Goal: Task Accomplishment & Management: Complete application form

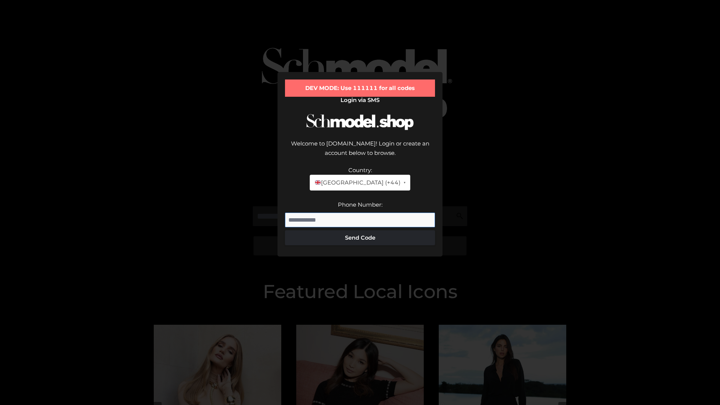
click at [360, 213] on input "Phone Number:" at bounding box center [360, 220] width 150 height 15
type input "**********"
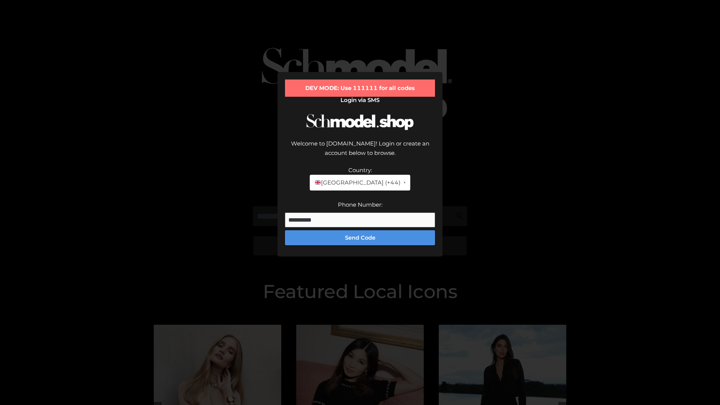
click at [360, 230] on button "Send Code" at bounding box center [360, 237] width 150 height 15
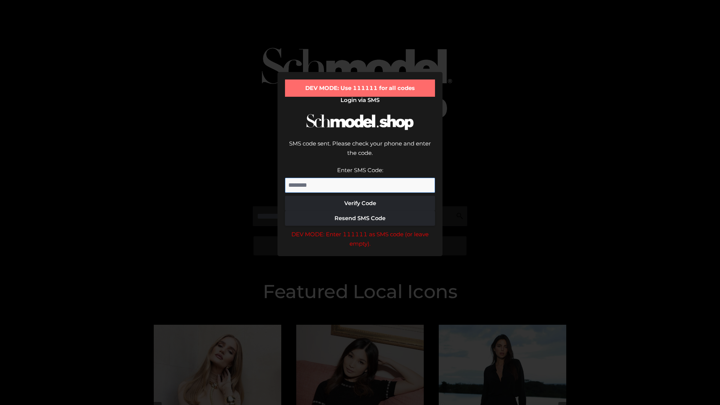
click at [360, 178] on input "Enter SMS Code:" at bounding box center [360, 185] width 150 height 15
type input "******"
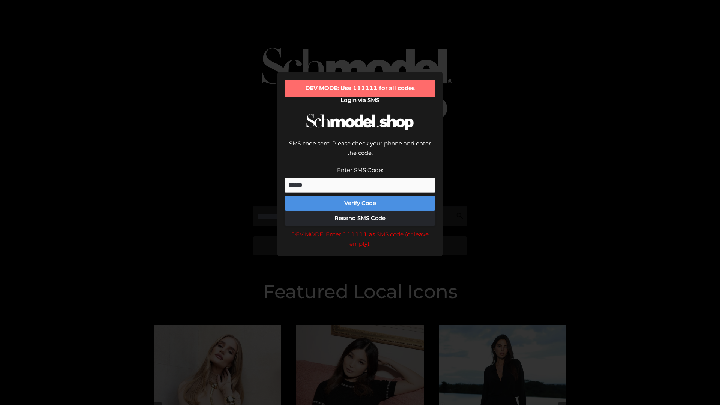
click at [360, 196] on button "Verify Code" at bounding box center [360, 203] width 150 height 15
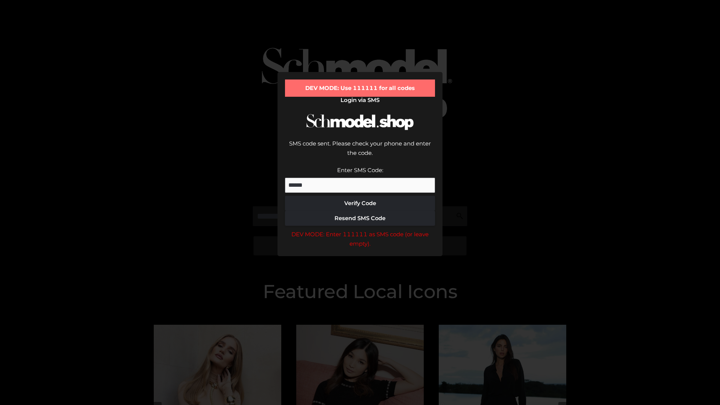
click at [360, 229] on div "DEV MODE: Enter 111111 as SMS code (or leave empty)." at bounding box center [360, 238] width 150 height 19
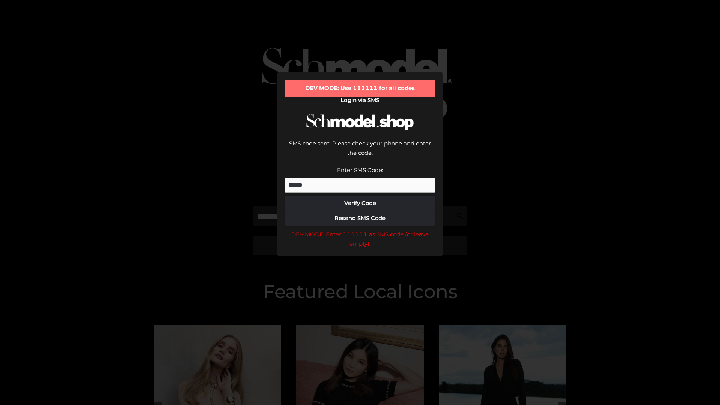
click at [360, 229] on div "DEV MODE: Enter 111111 as SMS code (or leave empty)." at bounding box center [360, 238] width 150 height 19
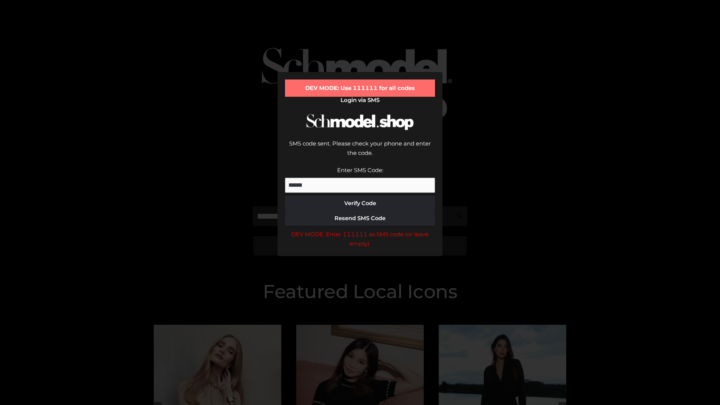
click at [360, 229] on div "DEV MODE: Enter 111111 as SMS code (or leave empty)." at bounding box center [360, 238] width 150 height 19
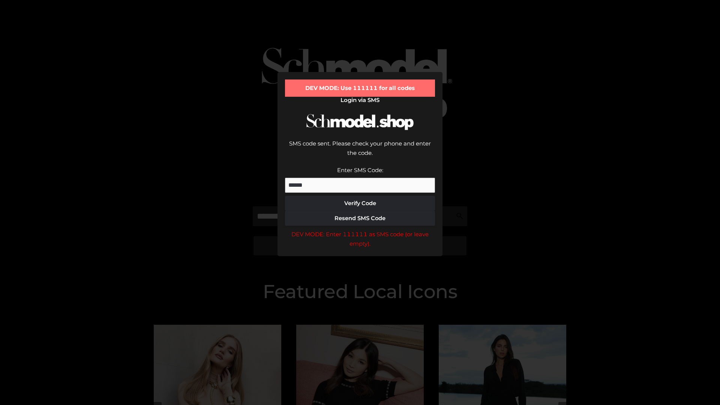
click at [360, 229] on div "DEV MODE: Enter 111111 as SMS code (or leave empty)." at bounding box center [360, 238] width 150 height 19
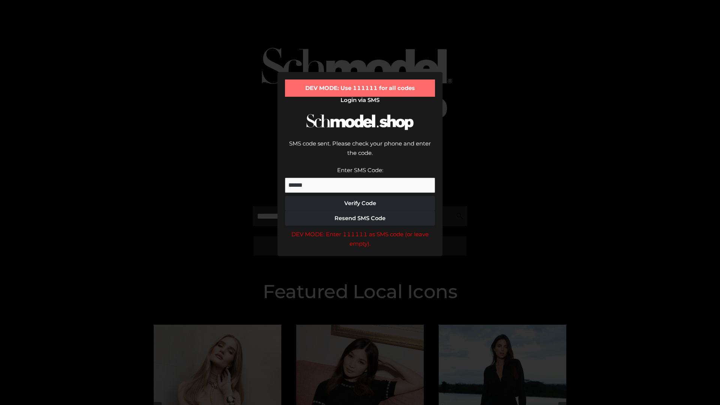
click at [360, 229] on div "DEV MODE: Enter 111111 as SMS code (or leave empty)." at bounding box center [360, 238] width 150 height 19
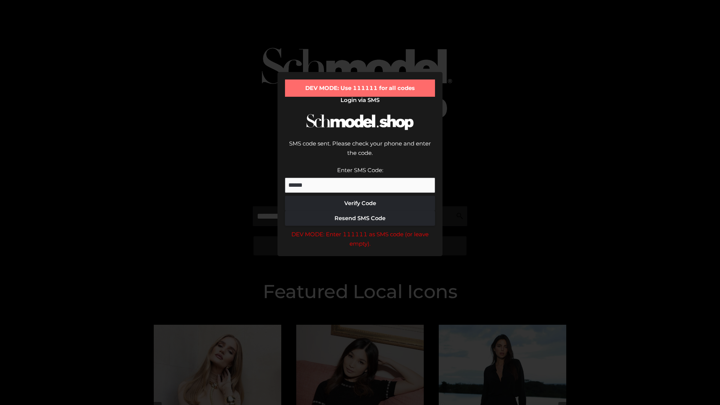
click at [360, 229] on div "DEV MODE: Enter 111111 as SMS code (or leave empty)." at bounding box center [360, 238] width 150 height 19
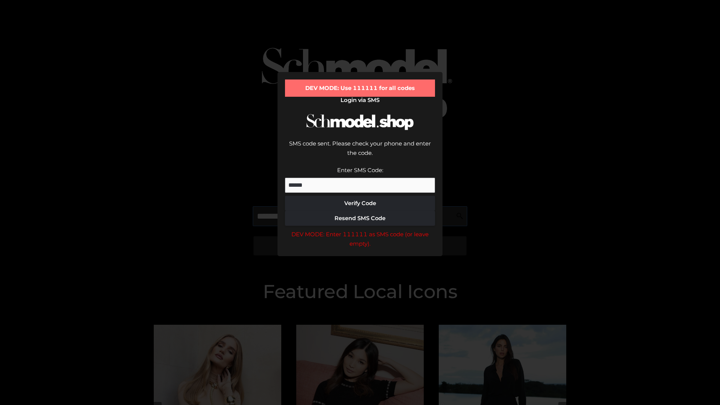
scroll to position [0, 39]
click at [360, 229] on div "DEV MODE: Enter 111111 as SMS code (or leave empty)." at bounding box center [360, 238] width 150 height 19
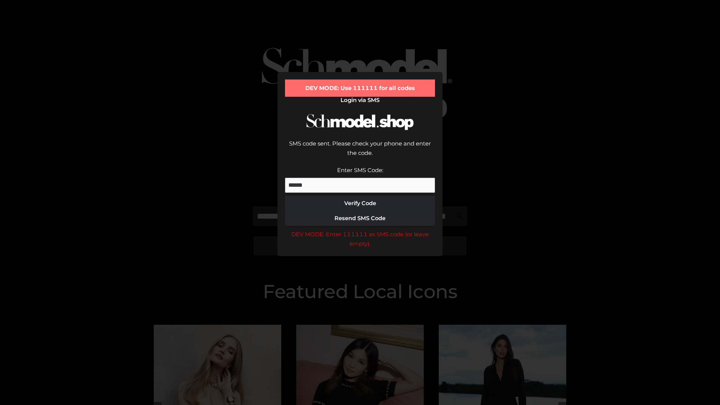
click at [360, 229] on div "DEV MODE: Enter 111111 as SMS code (or leave empty)." at bounding box center [360, 238] width 150 height 19
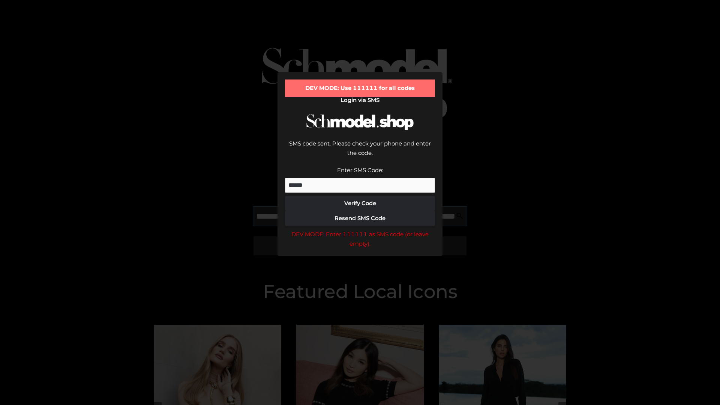
scroll to position [0, 82]
click at [360, 229] on div "DEV MODE: Enter 111111 as SMS code (or leave empty)." at bounding box center [360, 238] width 150 height 19
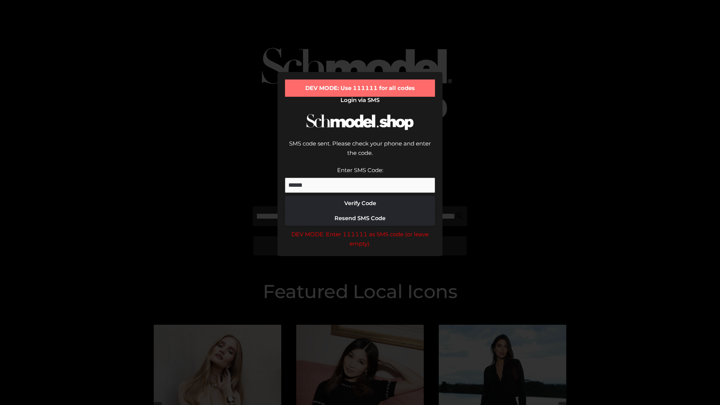
click at [360, 229] on div "DEV MODE: Enter 111111 as SMS code (or leave empty)." at bounding box center [360, 238] width 150 height 19
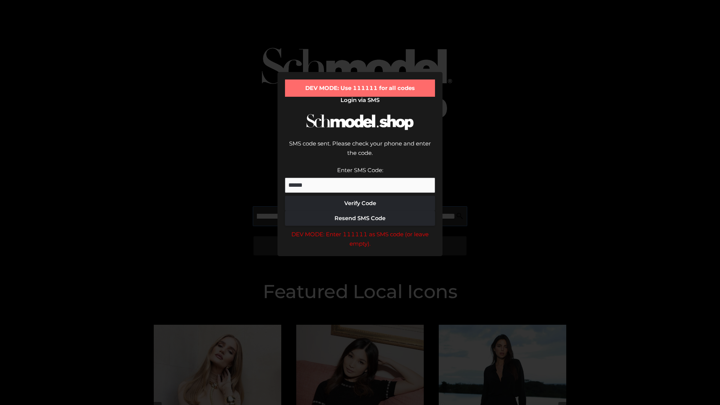
scroll to position [0, 127]
click at [360, 229] on div "DEV MODE: Enter 111111 as SMS code (or leave empty)." at bounding box center [360, 238] width 150 height 19
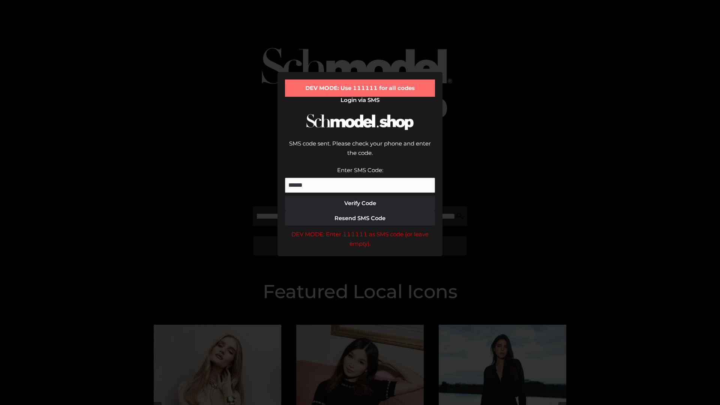
click at [360, 229] on div "DEV MODE: Enter 111111 as SMS code (or leave empty)." at bounding box center [360, 238] width 150 height 19
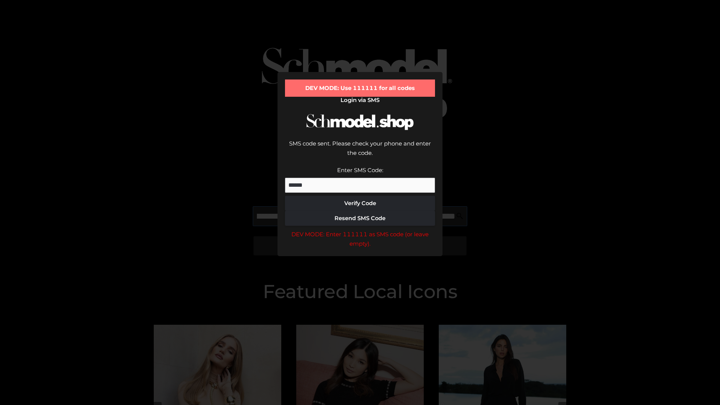
scroll to position [0, 174]
click at [360, 229] on div "DEV MODE: Enter 111111 as SMS code (or leave empty)." at bounding box center [360, 238] width 150 height 19
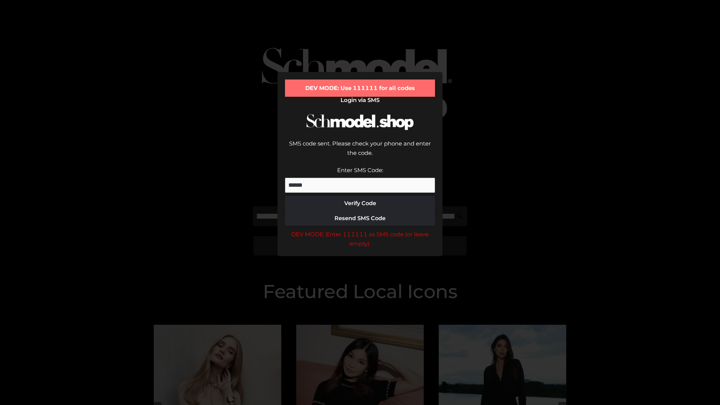
click at [360, 229] on div "DEV MODE: Enter 111111 as SMS code (or leave empty)." at bounding box center [360, 238] width 150 height 19
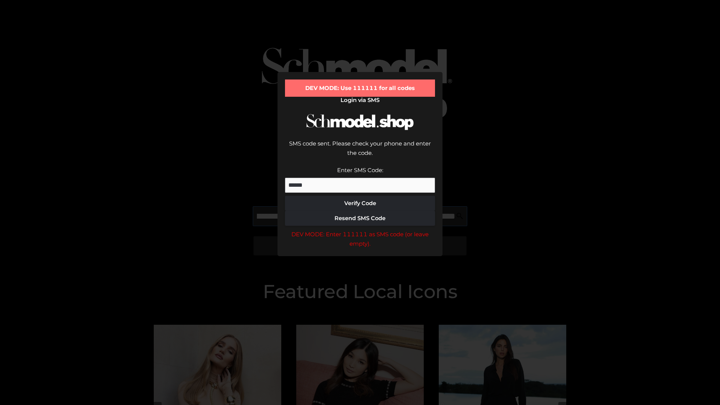
scroll to position [0, 217]
click at [360, 229] on div "DEV MODE: Enter 111111 as SMS code (or leave empty)." at bounding box center [360, 238] width 150 height 19
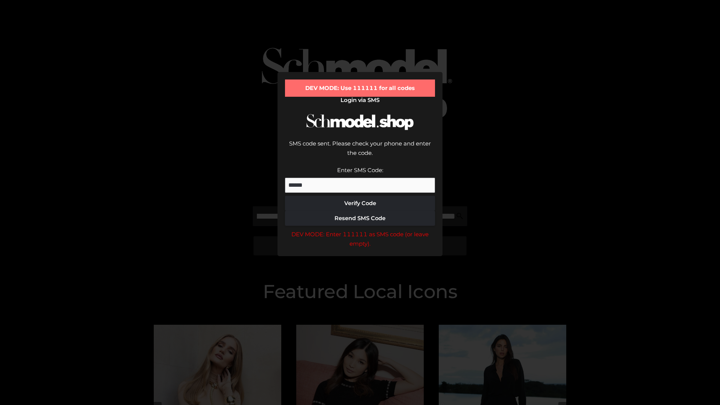
click at [360, 229] on div "DEV MODE: Enter 111111 as SMS code (or leave empty)." at bounding box center [360, 238] width 150 height 19
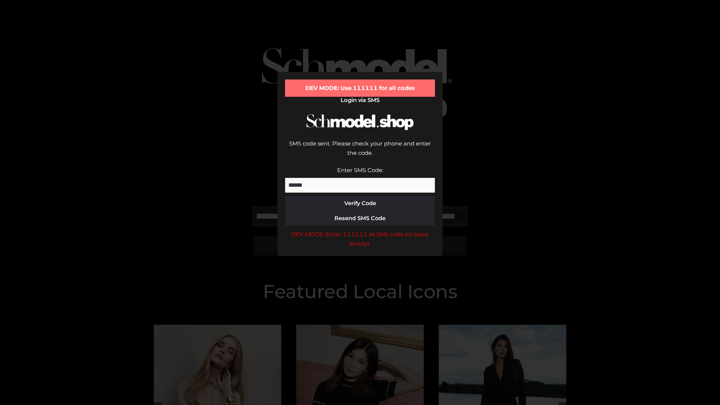
scroll to position [0, 263]
click at [360, 229] on div "DEV MODE: Enter 111111 as SMS code (or leave empty)." at bounding box center [360, 238] width 150 height 19
type input "**********"
